Goal: Information Seeking & Learning: Learn about a topic

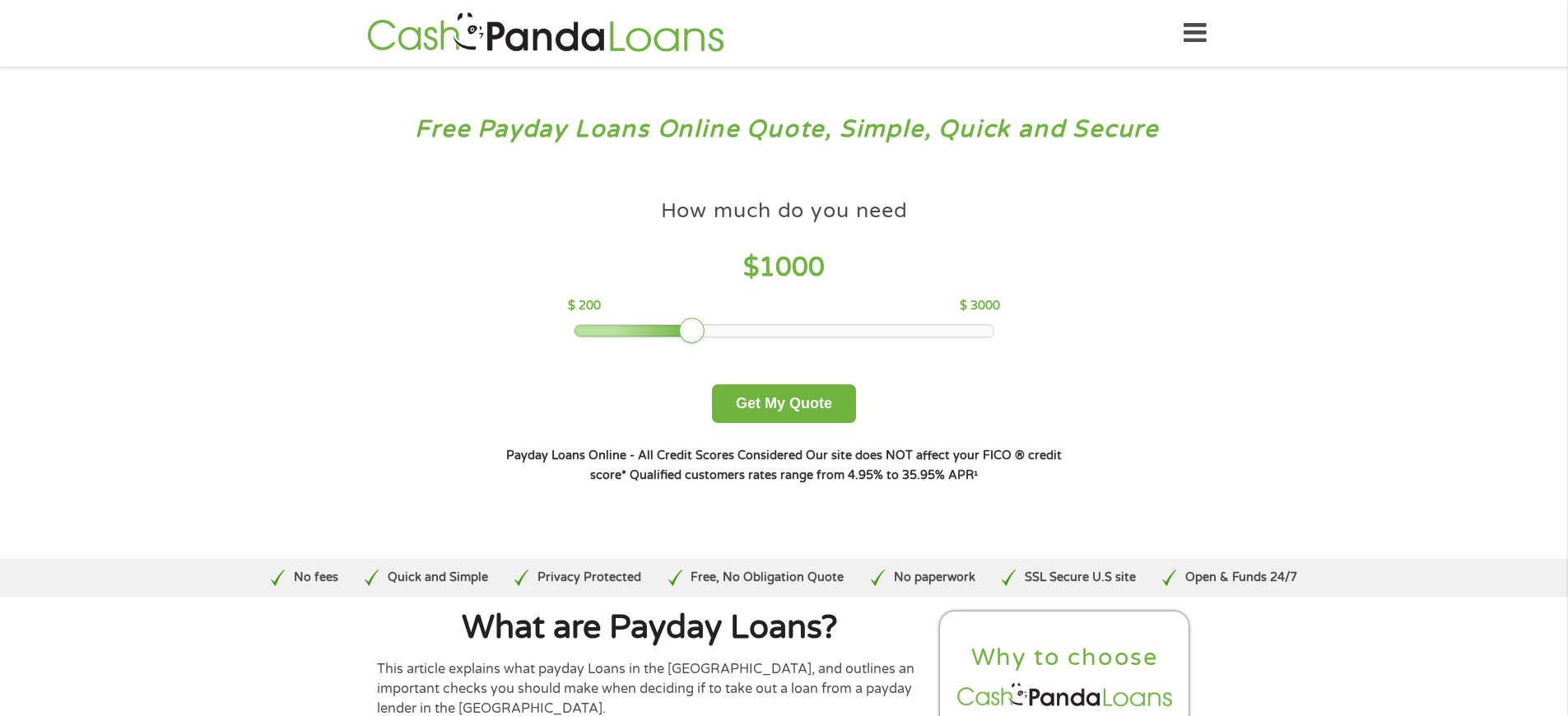
scroll to position [5394, 0]
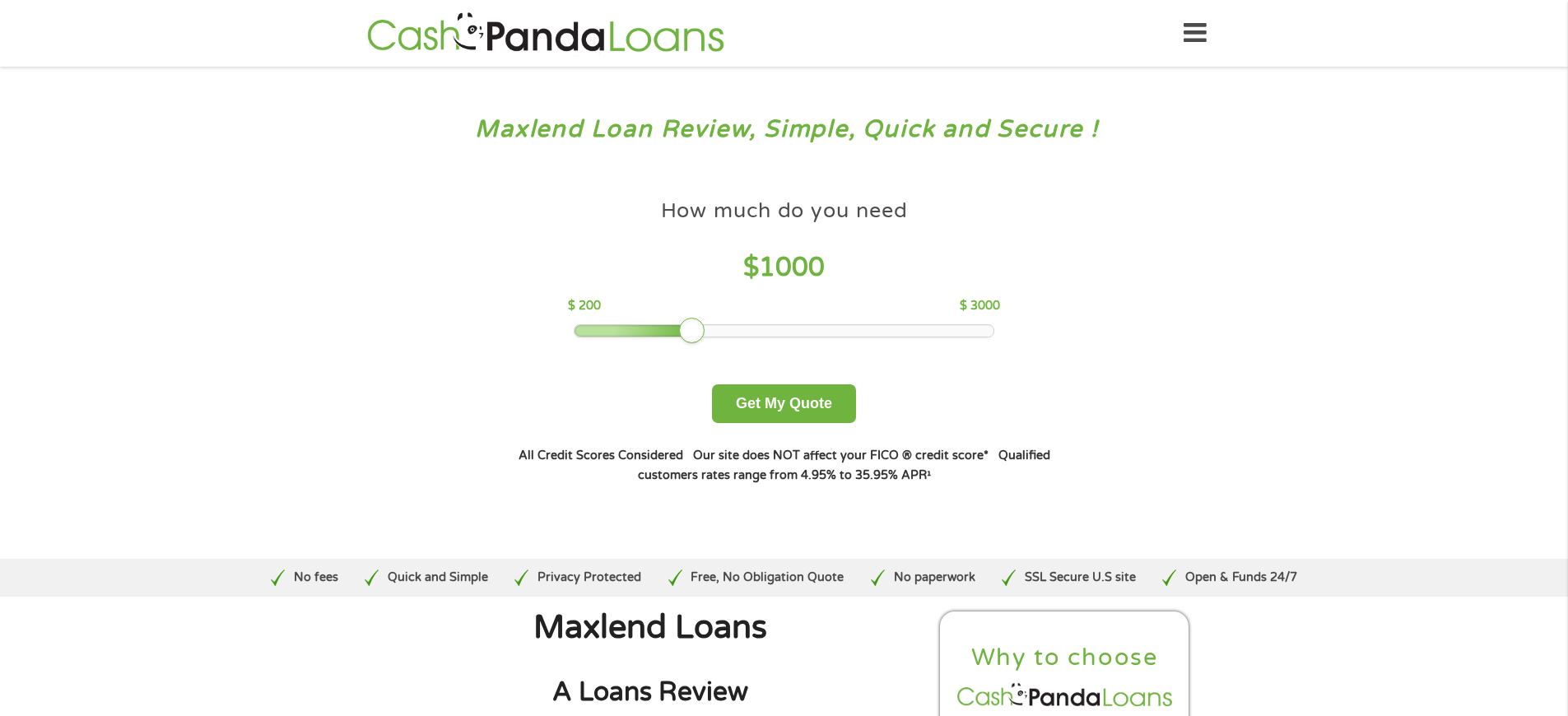
scroll to position [4477, 0]
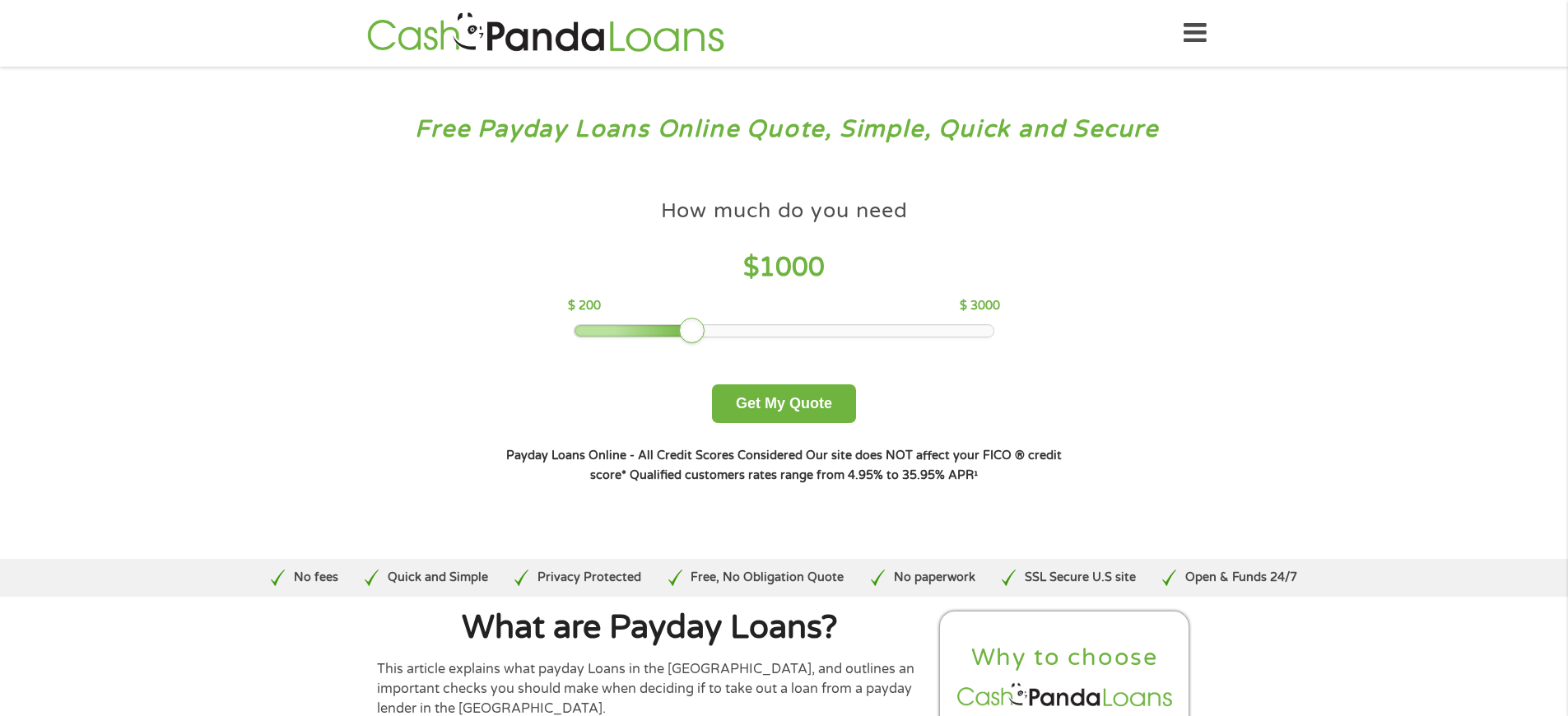
scroll to position [3950, 0]
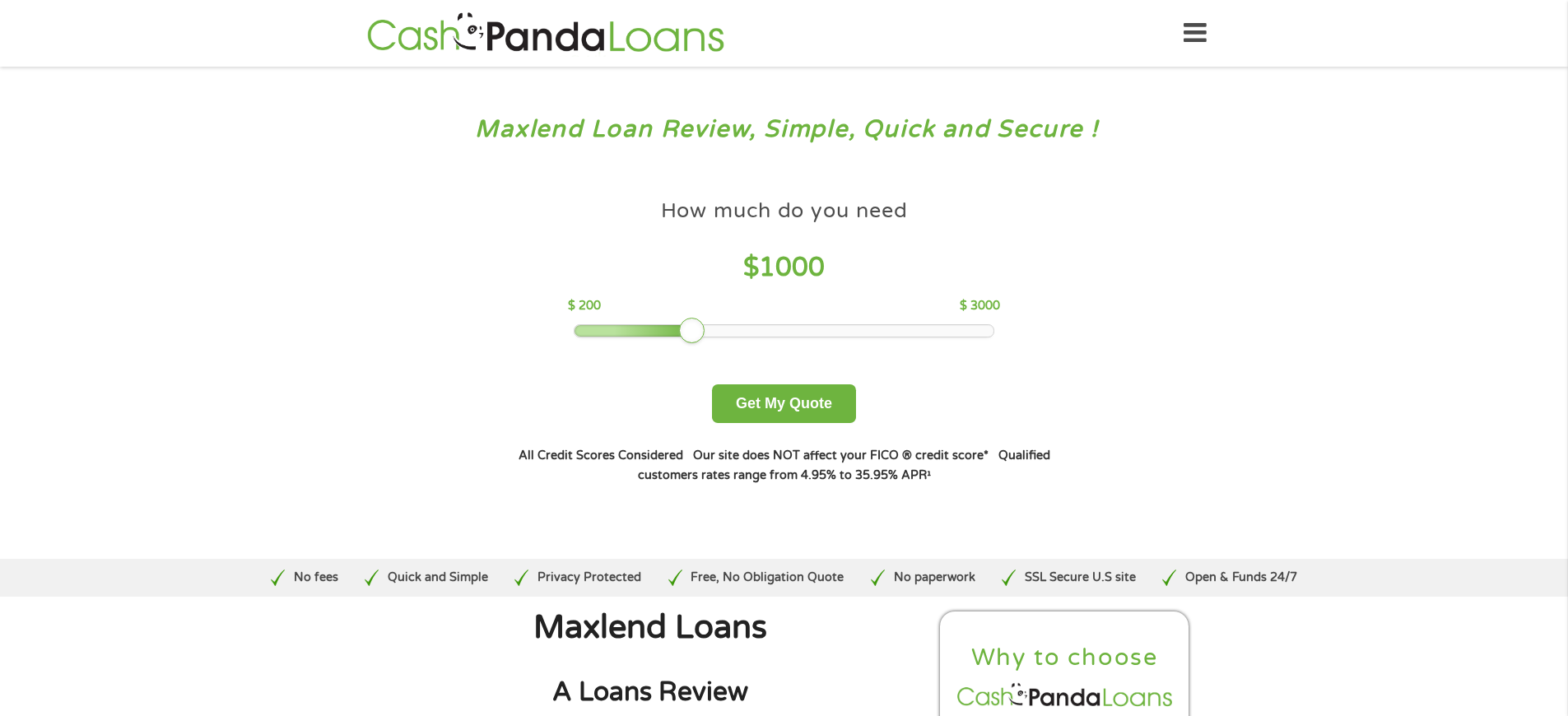
scroll to position [5706, 0]
